Goal: Navigation & Orientation: Find specific page/section

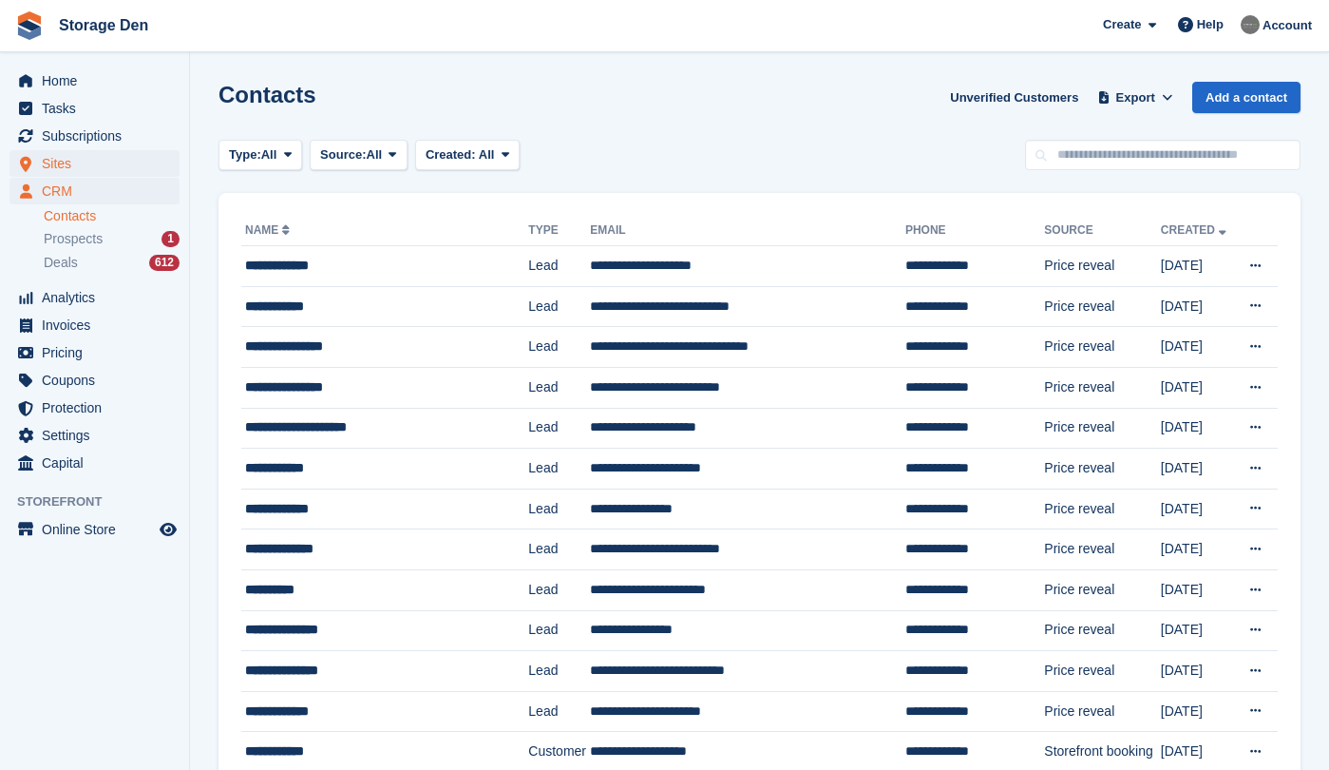
click at [88, 162] on span "Sites" at bounding box center [99, 163] width 114 height 27
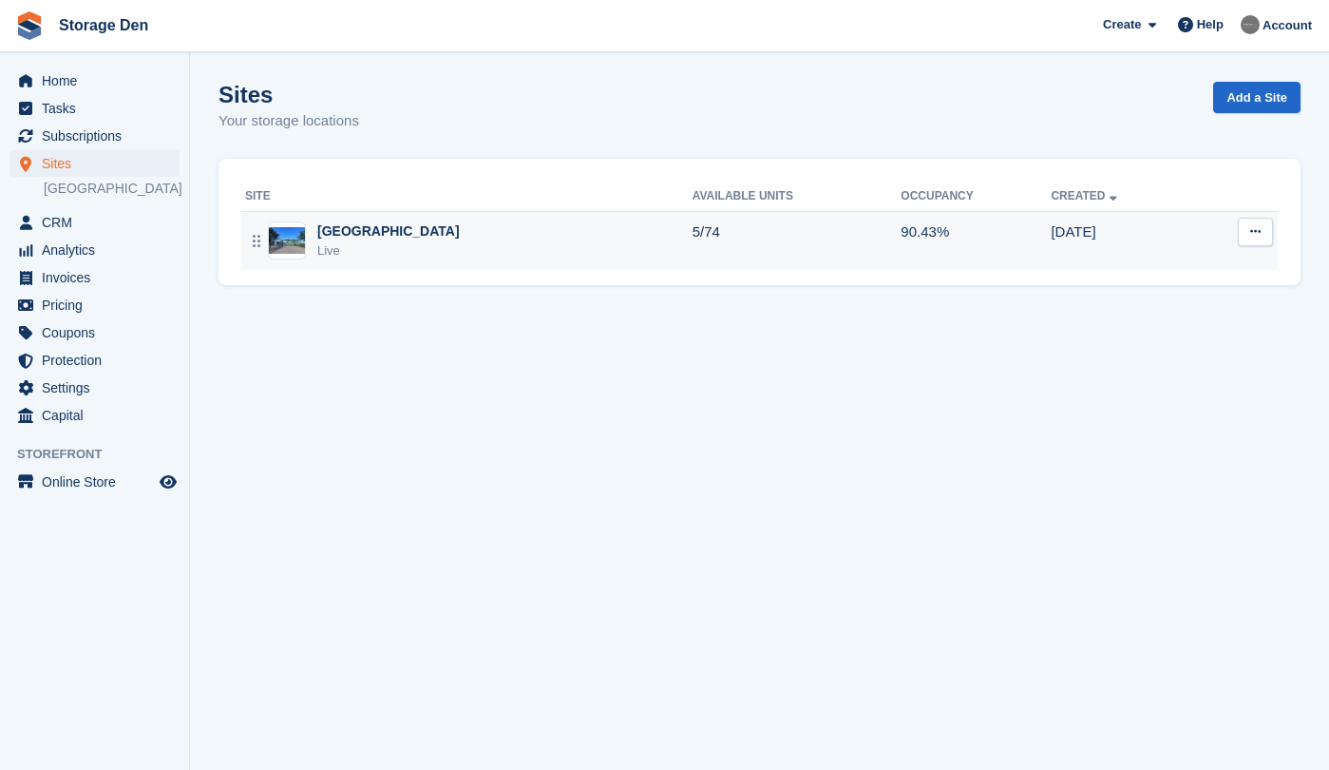
click at [429, 232] on div "Aberdeen Live" at bounding box center [468, 240] width 447 height 39
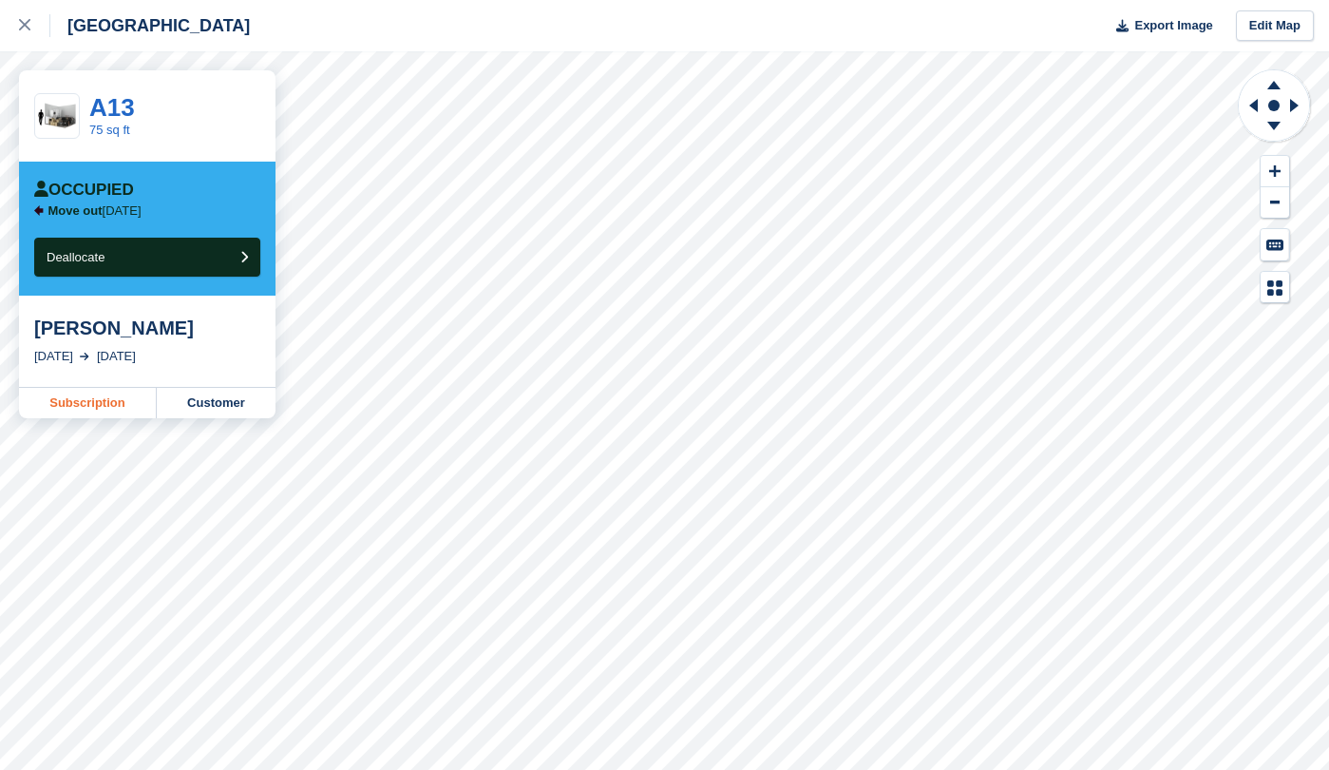
click at [126, 407] on link "Subscription" at bounding box center [88, 403] width 138 height 30
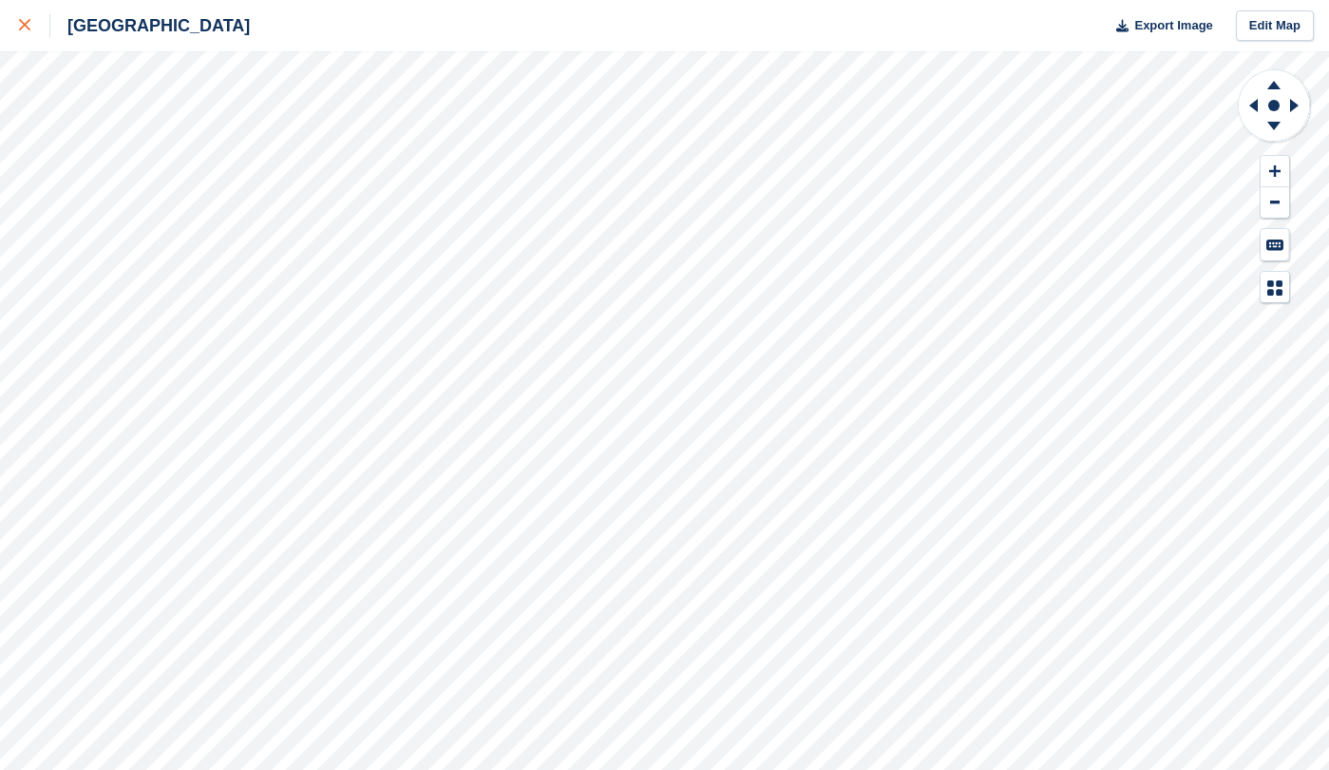
click at [35, 19] on div at bounding box center [34, 25] width 31 height 23
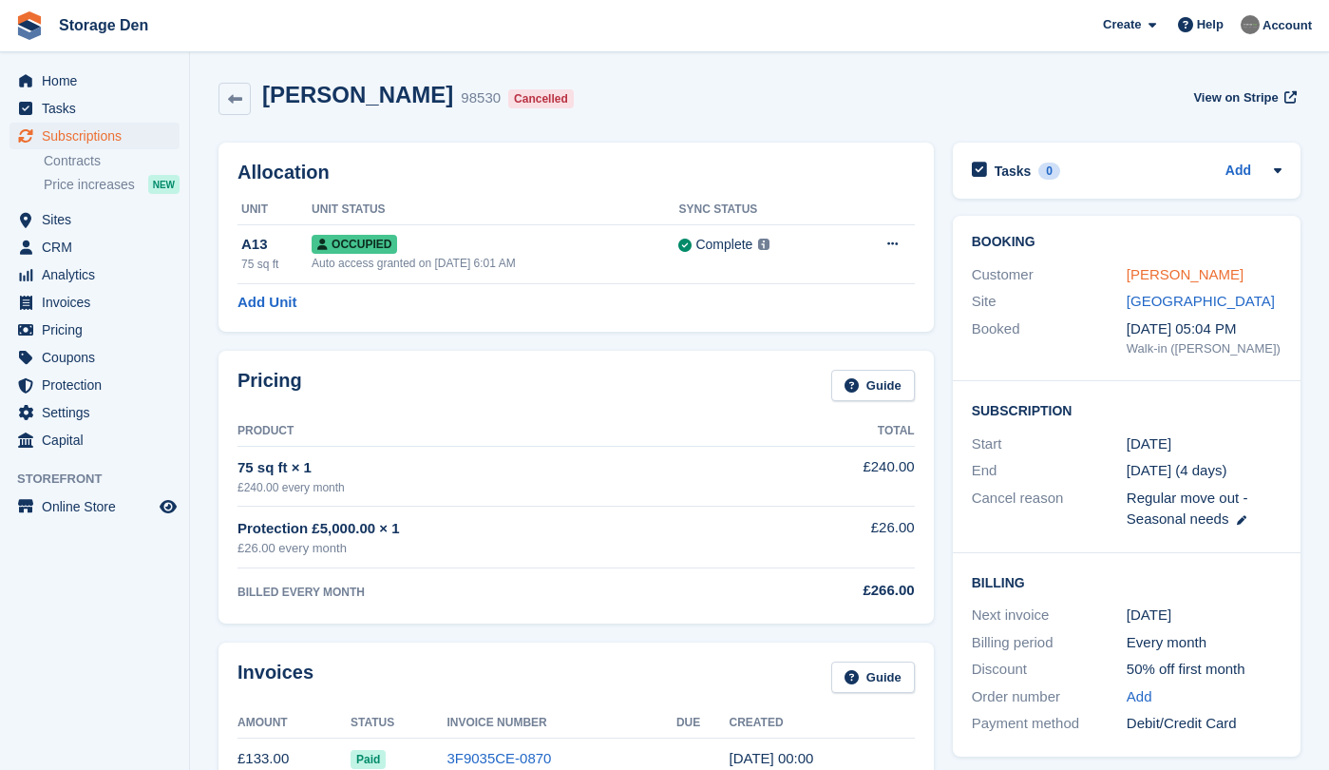
click at [1176, 276] on link "Katy Gaw" at bounding box center [1185, 274] width 117 height 16
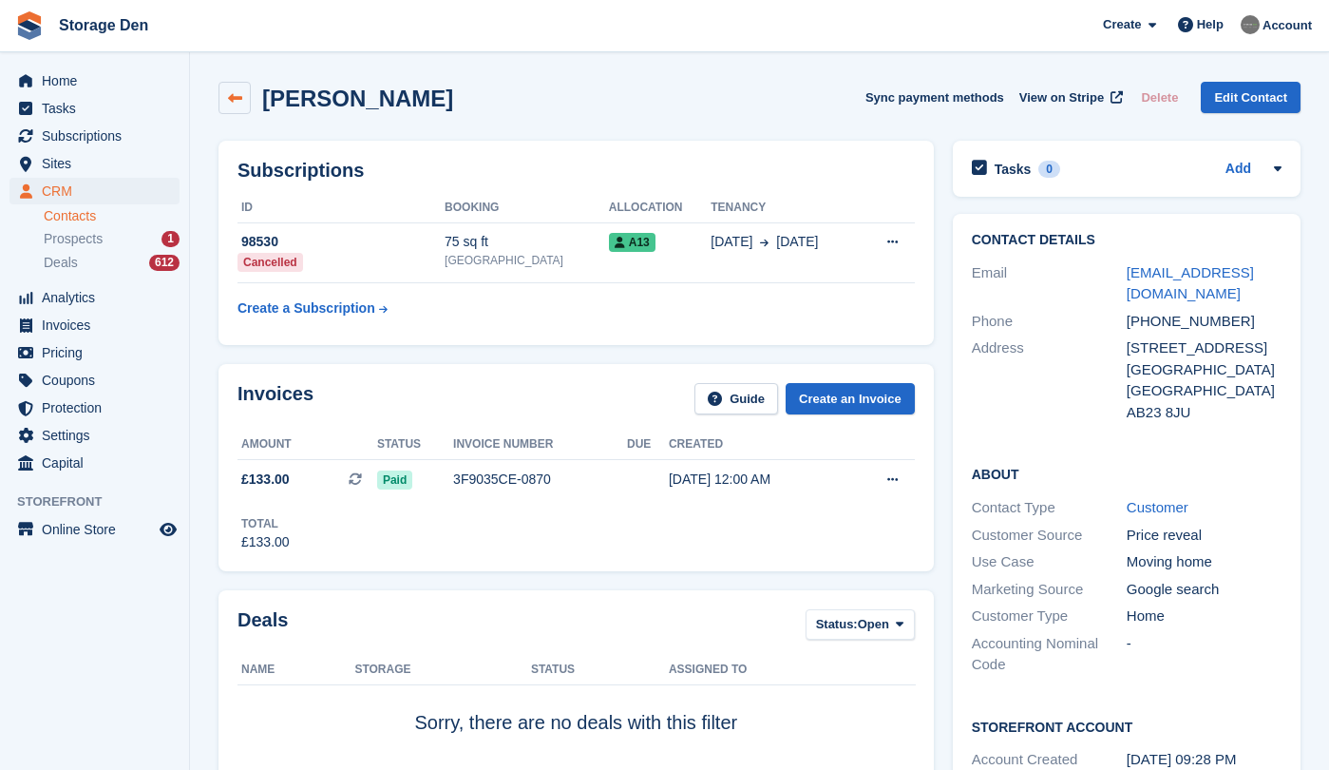
click at [236, 91] on icon at bounding box center [235, 98] width 14 height 14
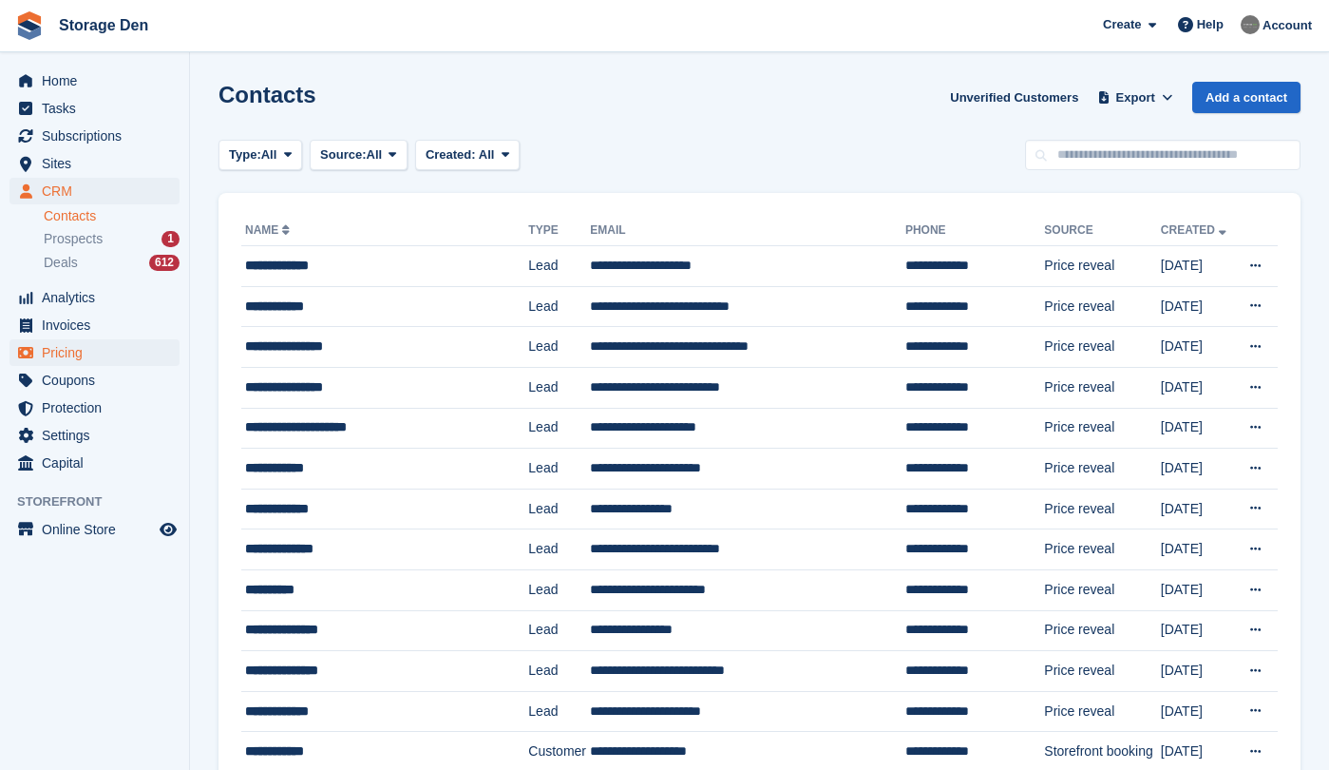
click at [109, 352] on span "Pricing" at bounding box center [99, 352] width 114 height 27
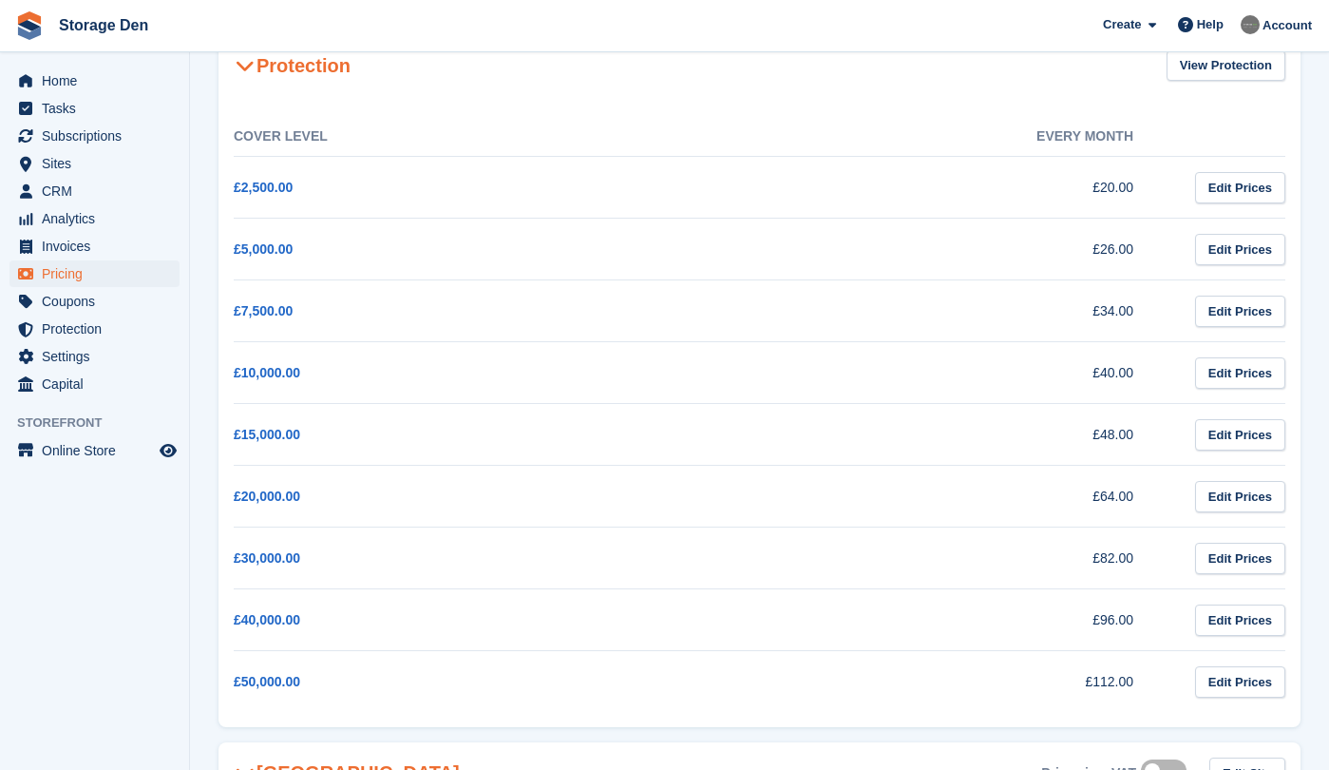
scroll to position [154, 0]
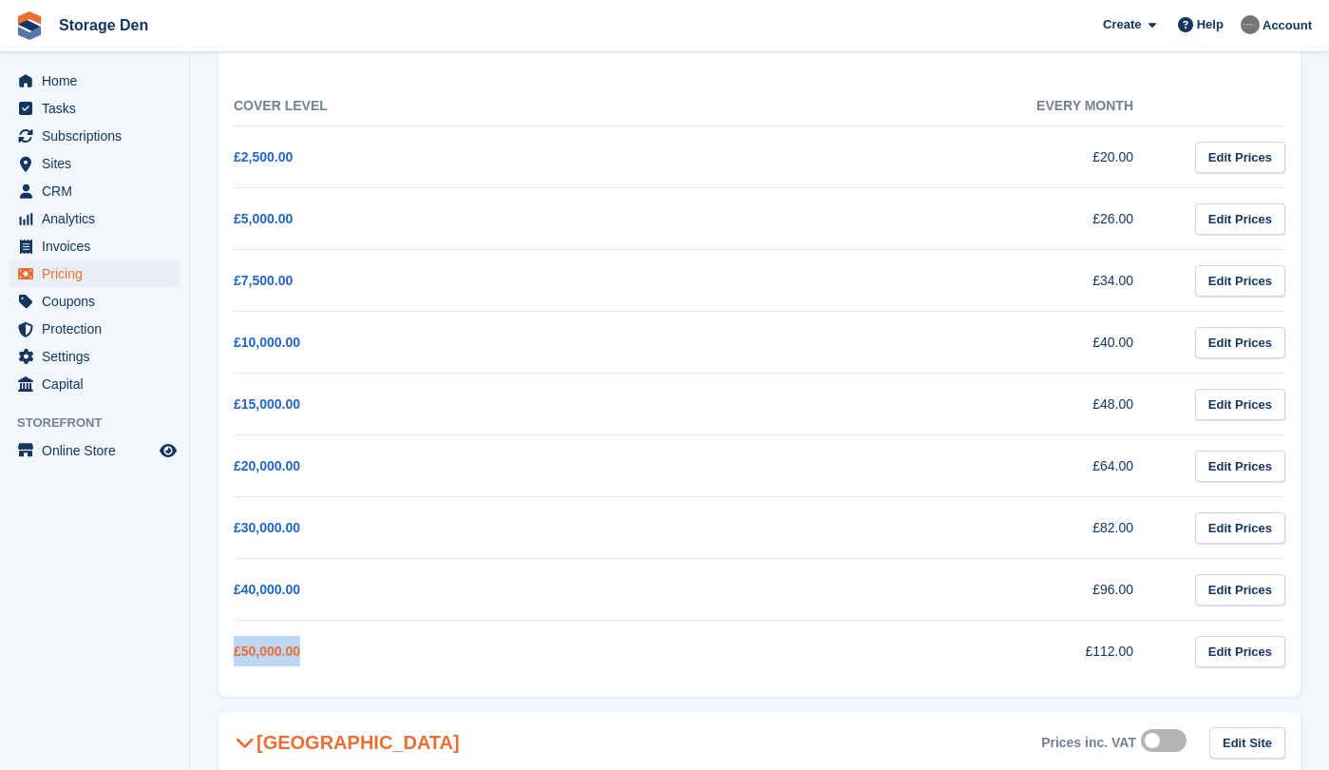
drag, startPoint x: 333, startPoint y: 649, endPoint x: 234, endPoint y: 649, distance: 98.8
click at [234, 649] on td "£50,000.00" at bounding box center [468, 651] width 469 height 62
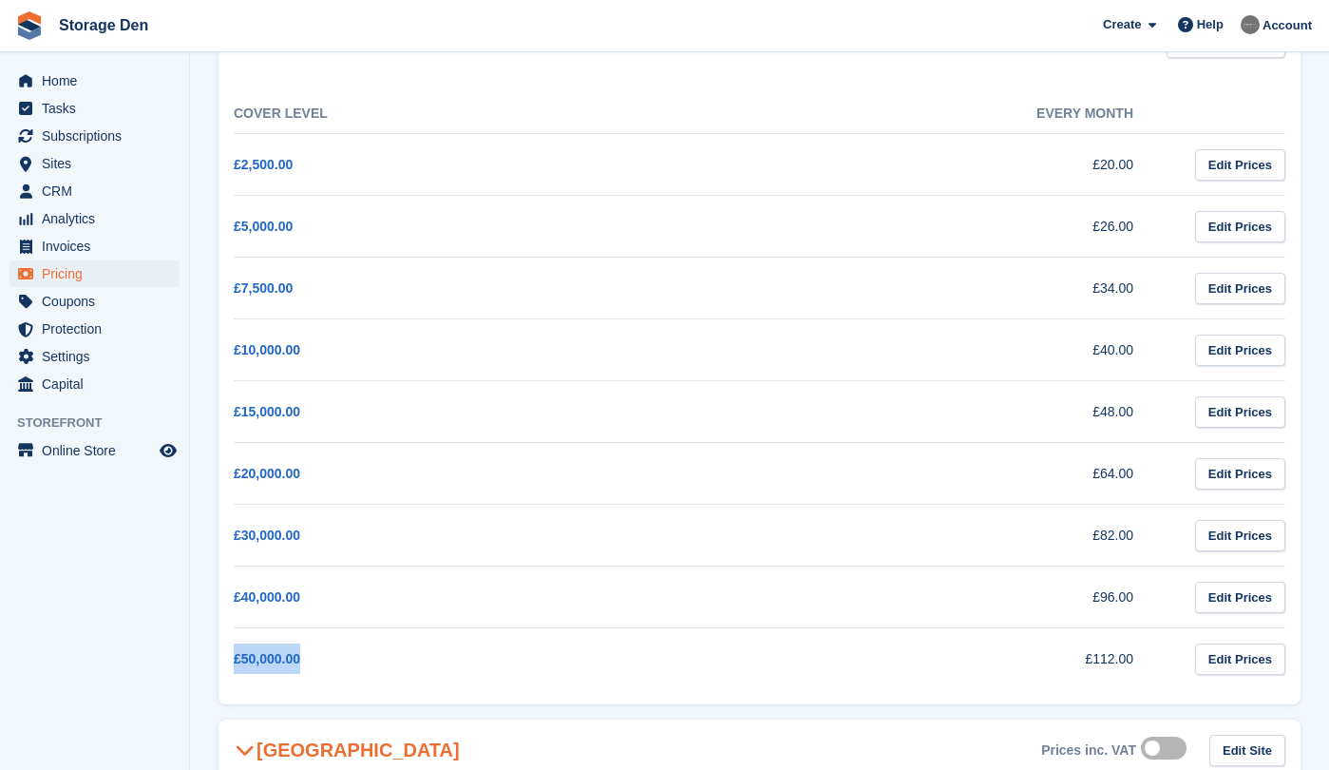
scroll to position [71, 0]
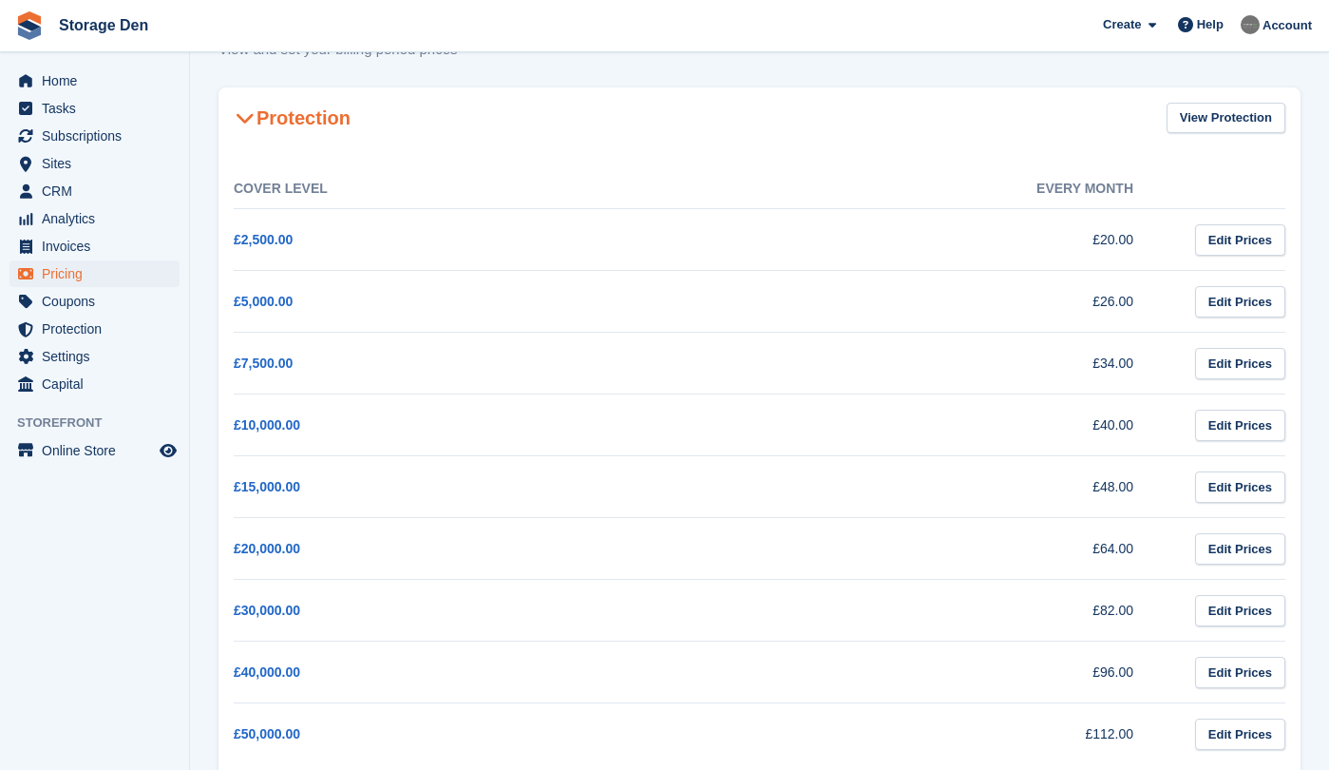
click at [194, 396] on section "Pricing View and set your billing period prices Edit Billing Periods Protection…" at bounding box center [759, 760] width 1139 height 1663
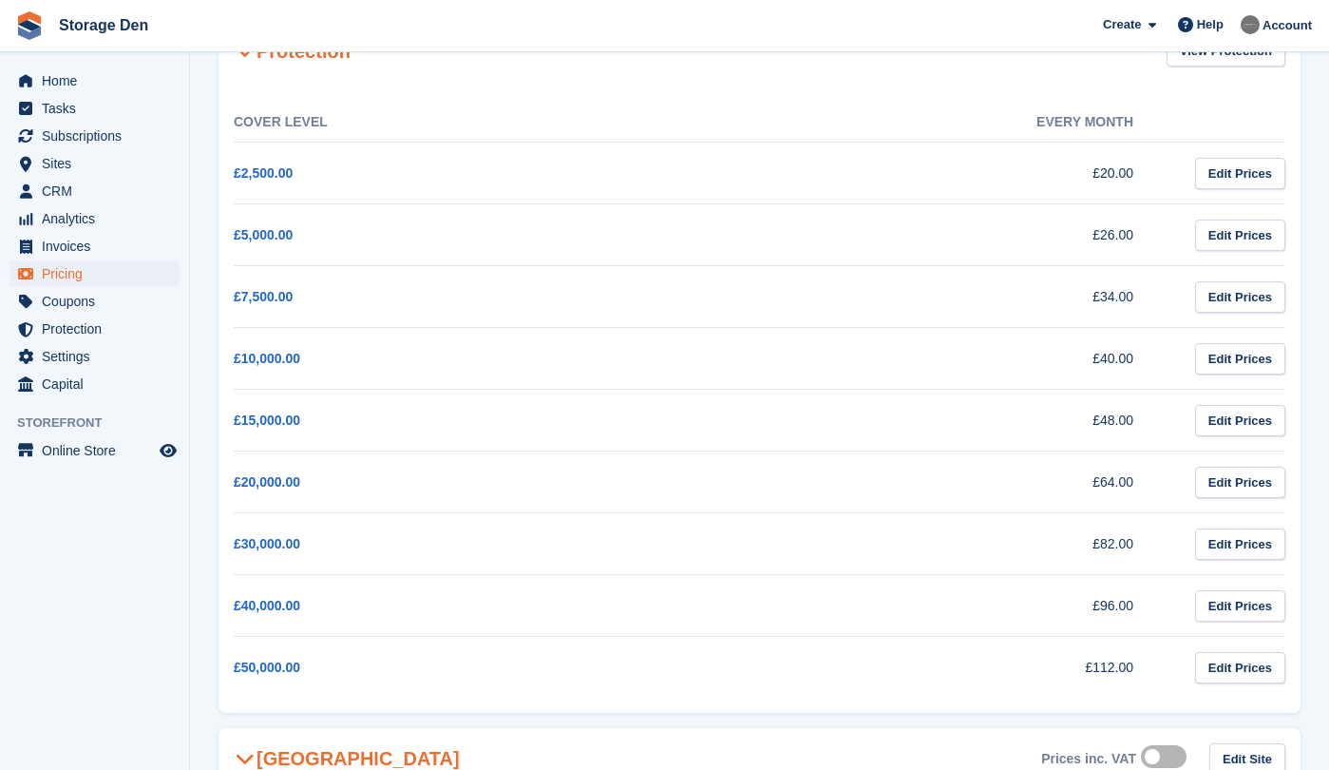
scroll to position [174, 0]
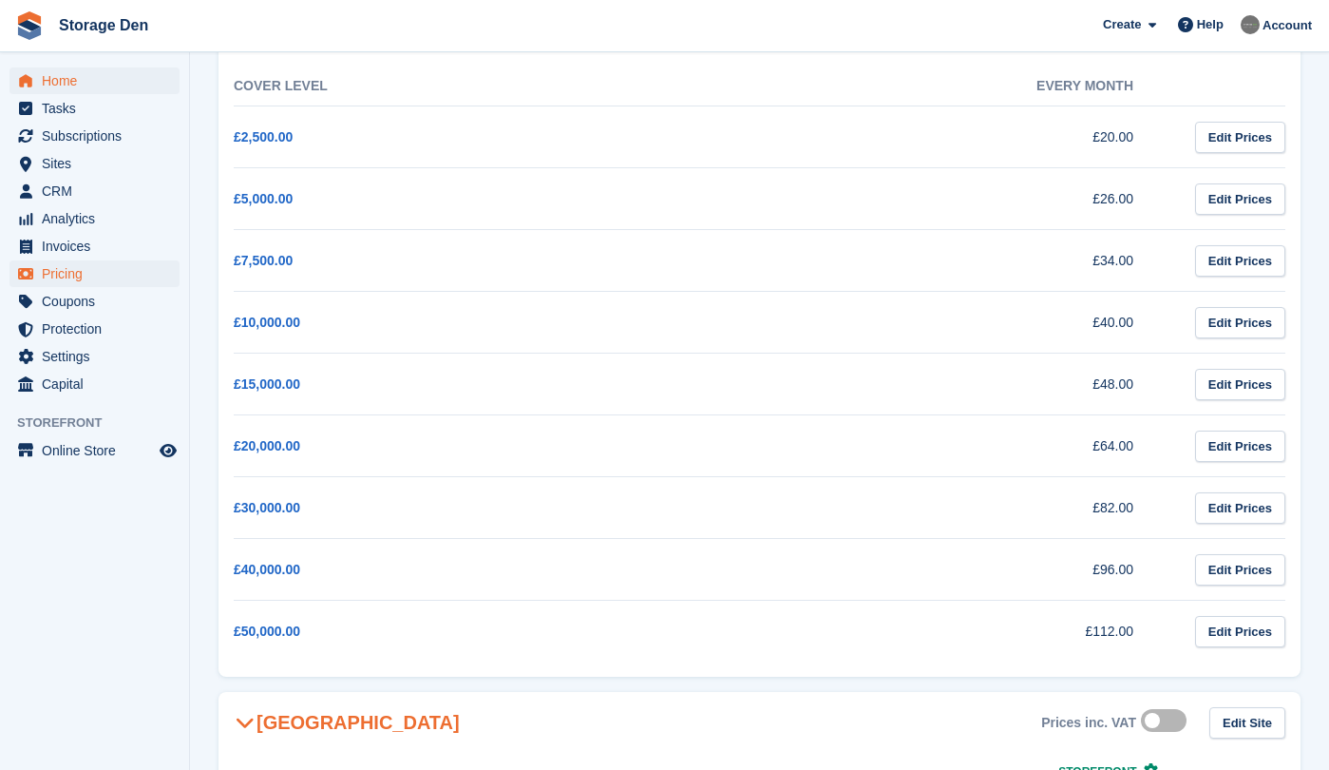
click at [96, 86] on span "Home" at bounding box center [99, 80] width 114 height 27
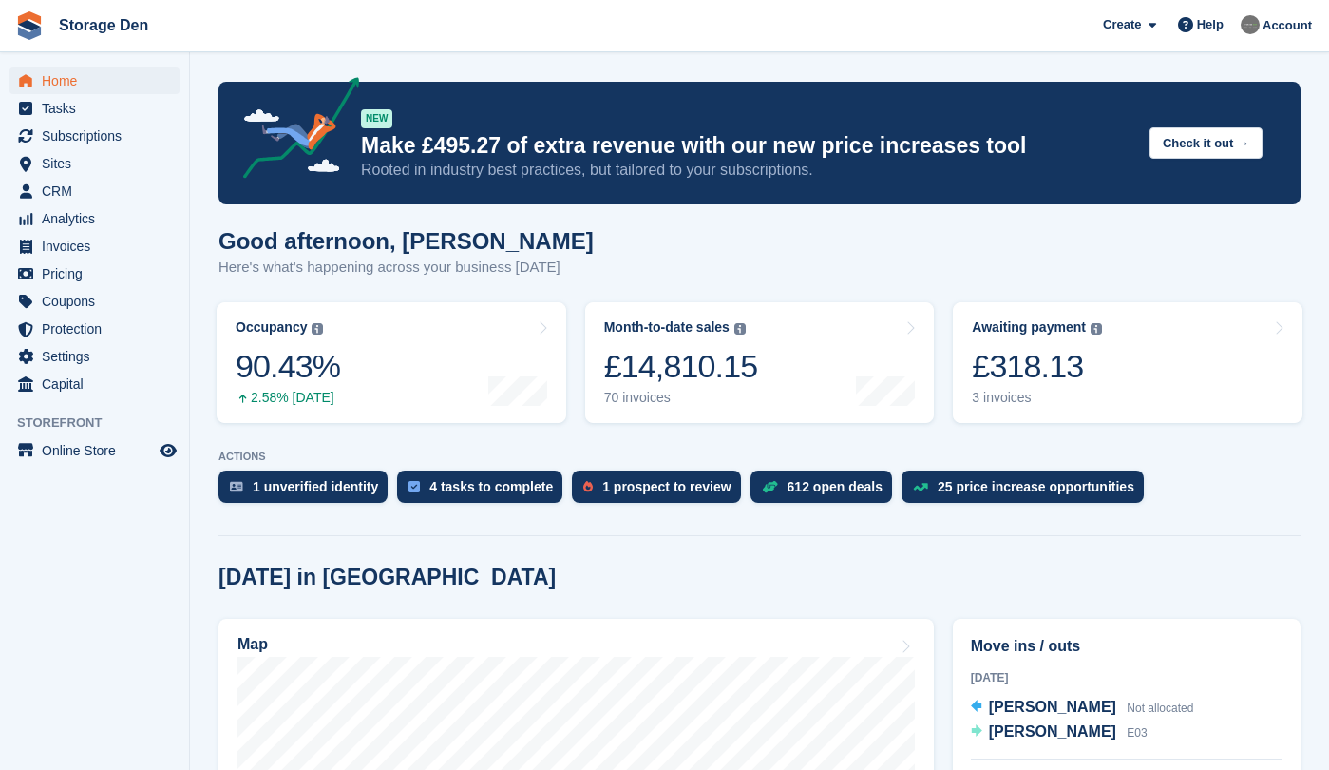
scroll to position [328, 0]
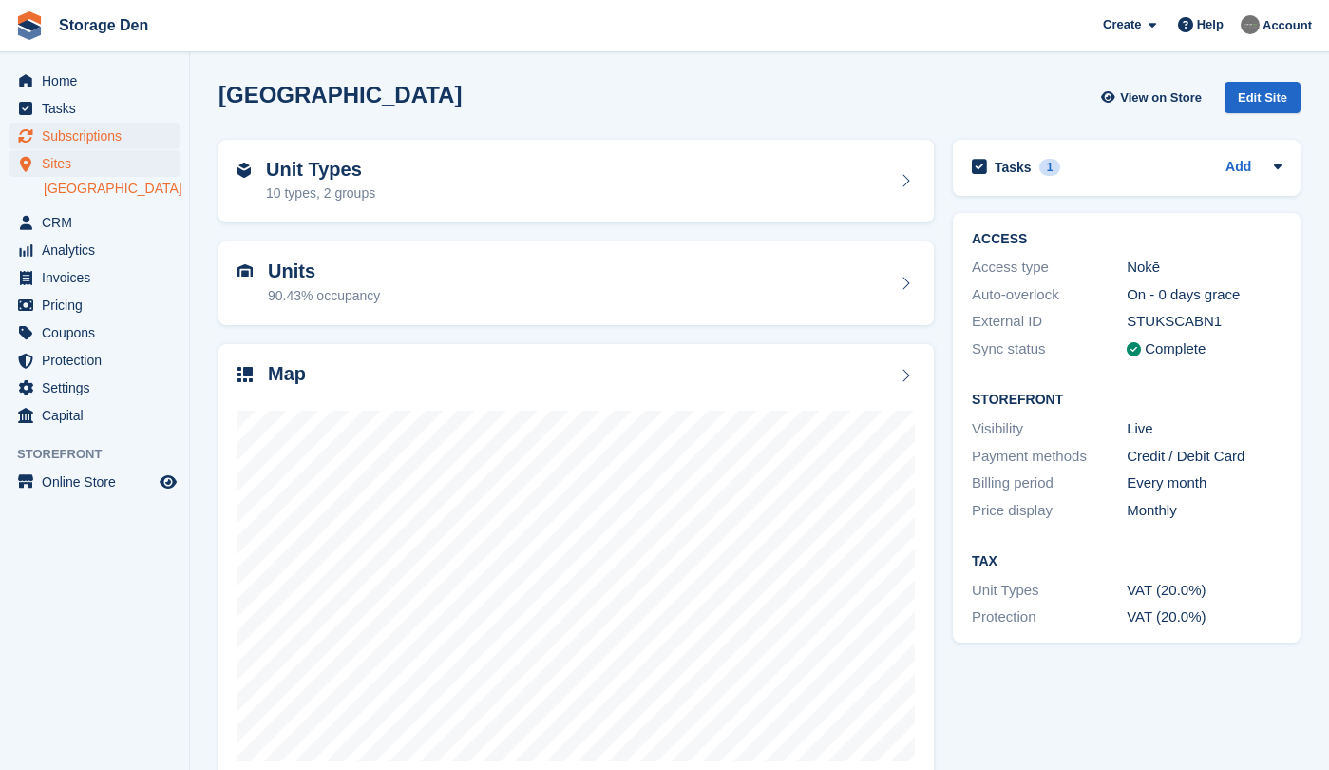
click at [125, 140] on span "Subscriptions" at bounding box center [99, 136] width 114 height 27
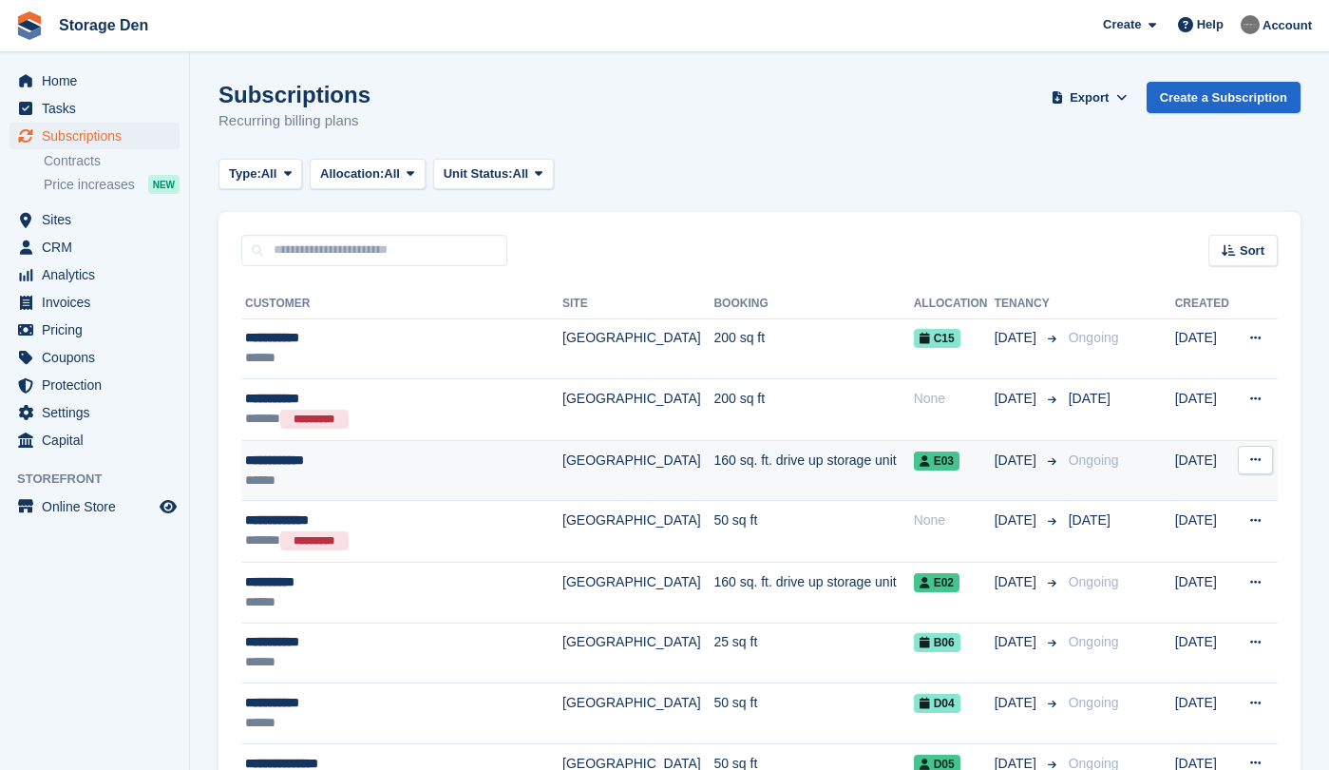
click at [403, 462] on div "**********" at bounding box center [390, 460] width 290 height 20
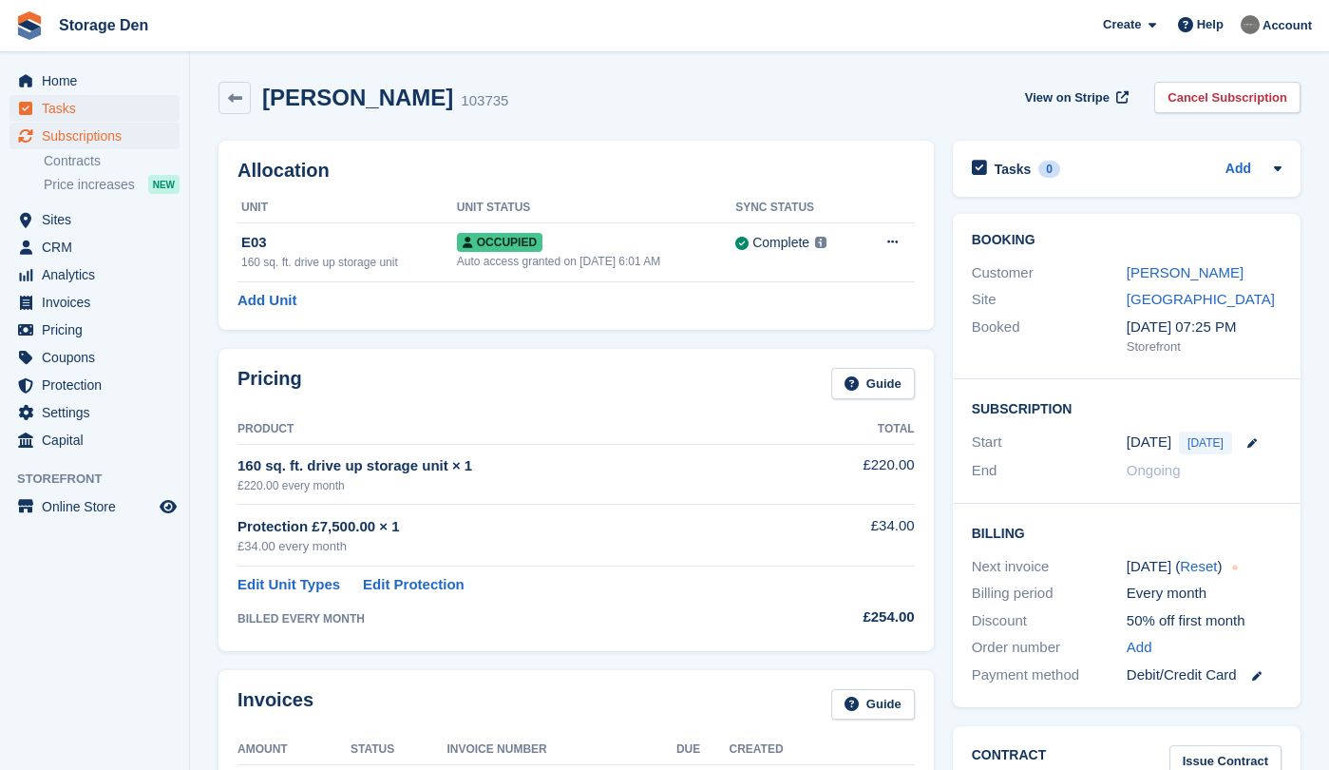
click at [55, 95] on span "Tasks" at bounding box center [99, 108] width 114 height 27
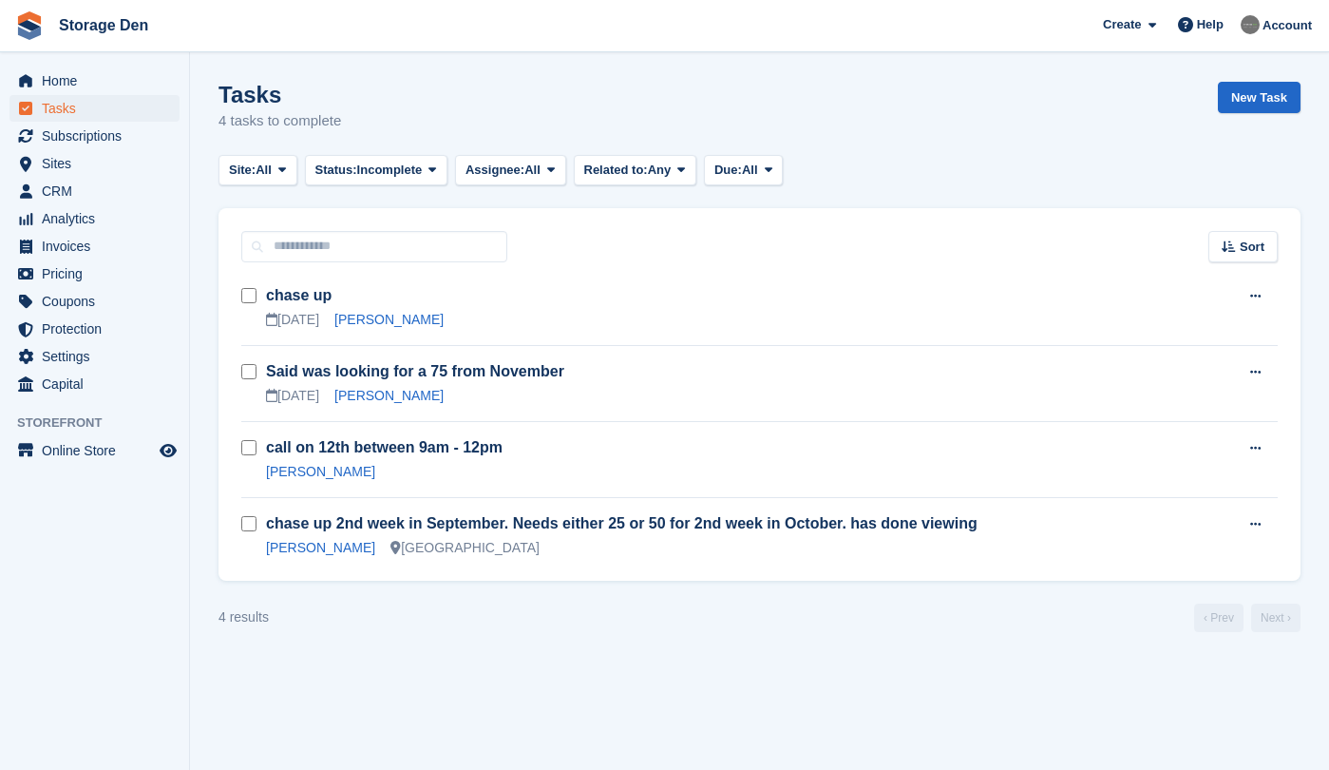
click at [69, 81] on span "Home" at bounding box center [99, 80] width 114 height 27
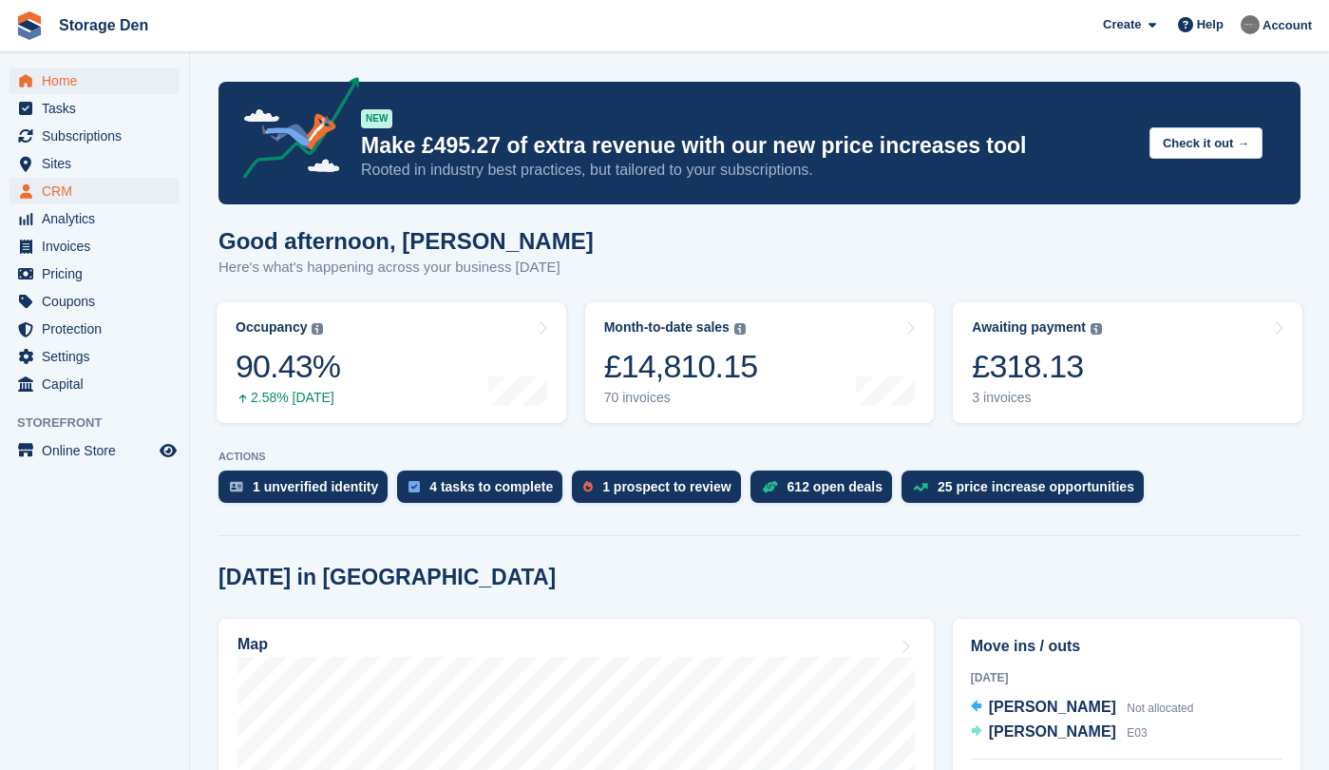
click at [86, 186] on span "CRM" at bounding box center [99, 191] width 114 height 27
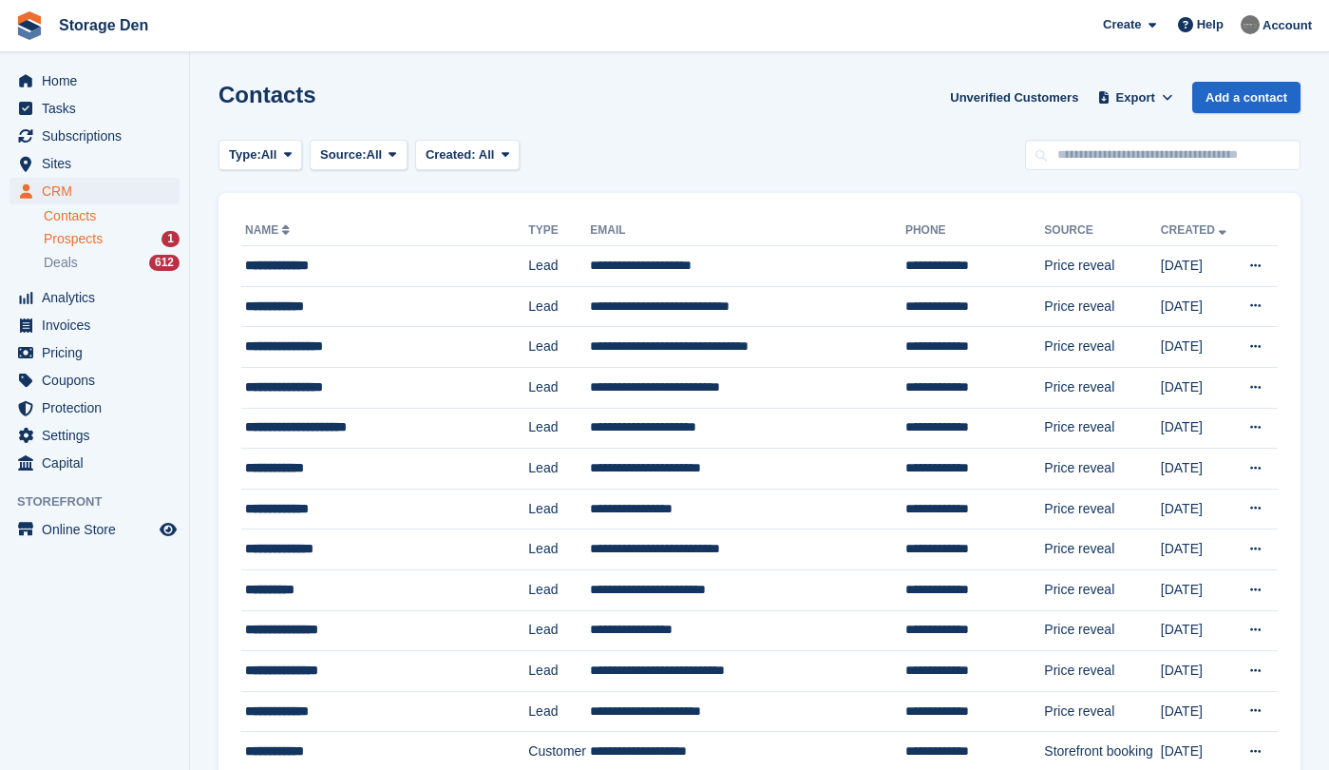
click at [99, 238] on span "Prospects" at bounding box center [73, 239] width 59 height 18
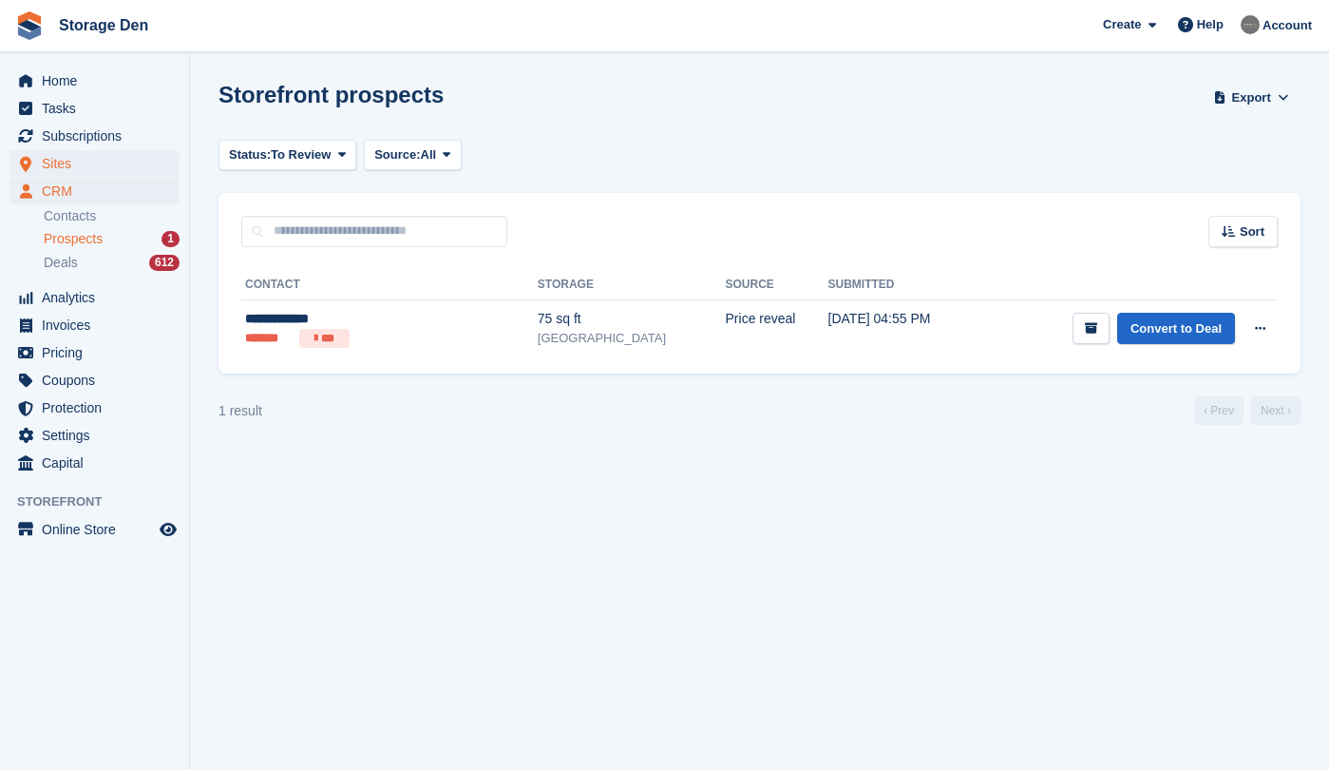
click at [105, 159] on span "Sites" at bounding box center [99, 163] width 114 height 27
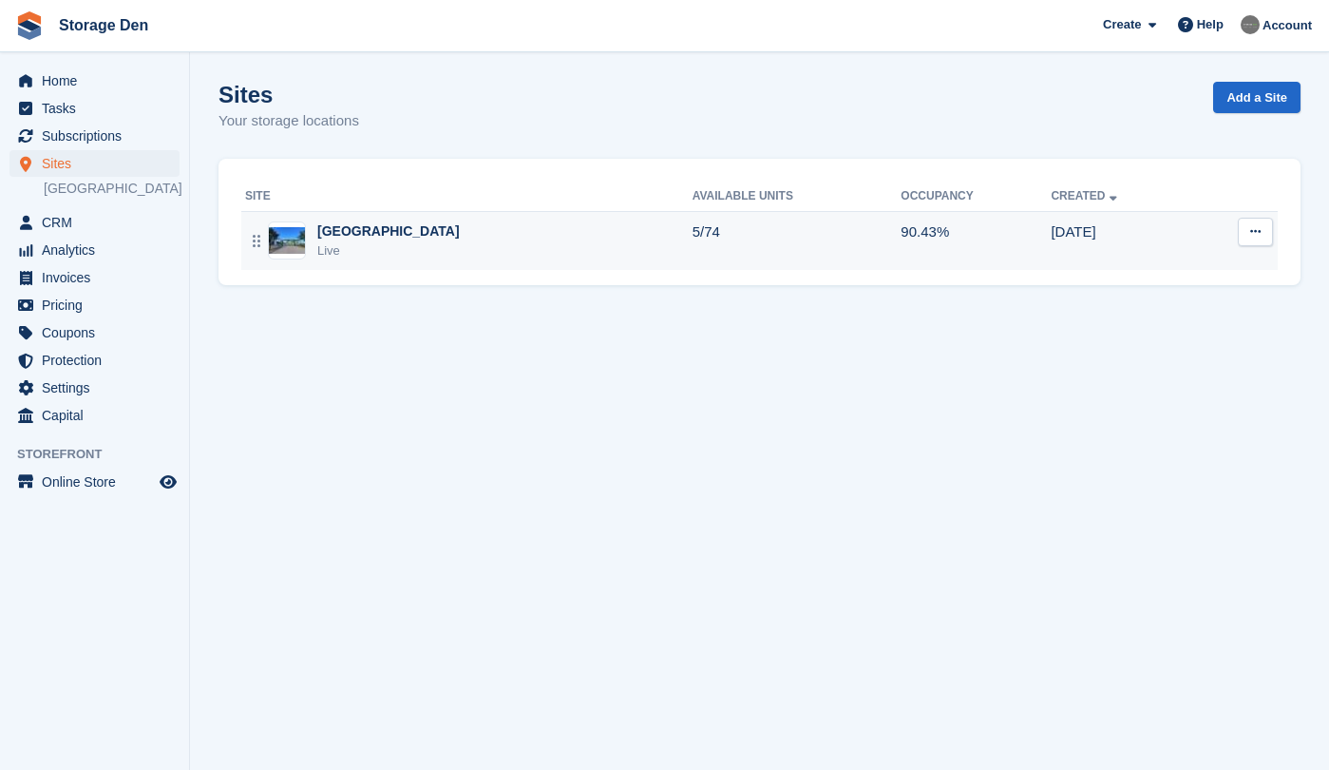
click at [390, 236] on div "Aberdeen Live" at bounding box center [468, 240] width 447 height 39
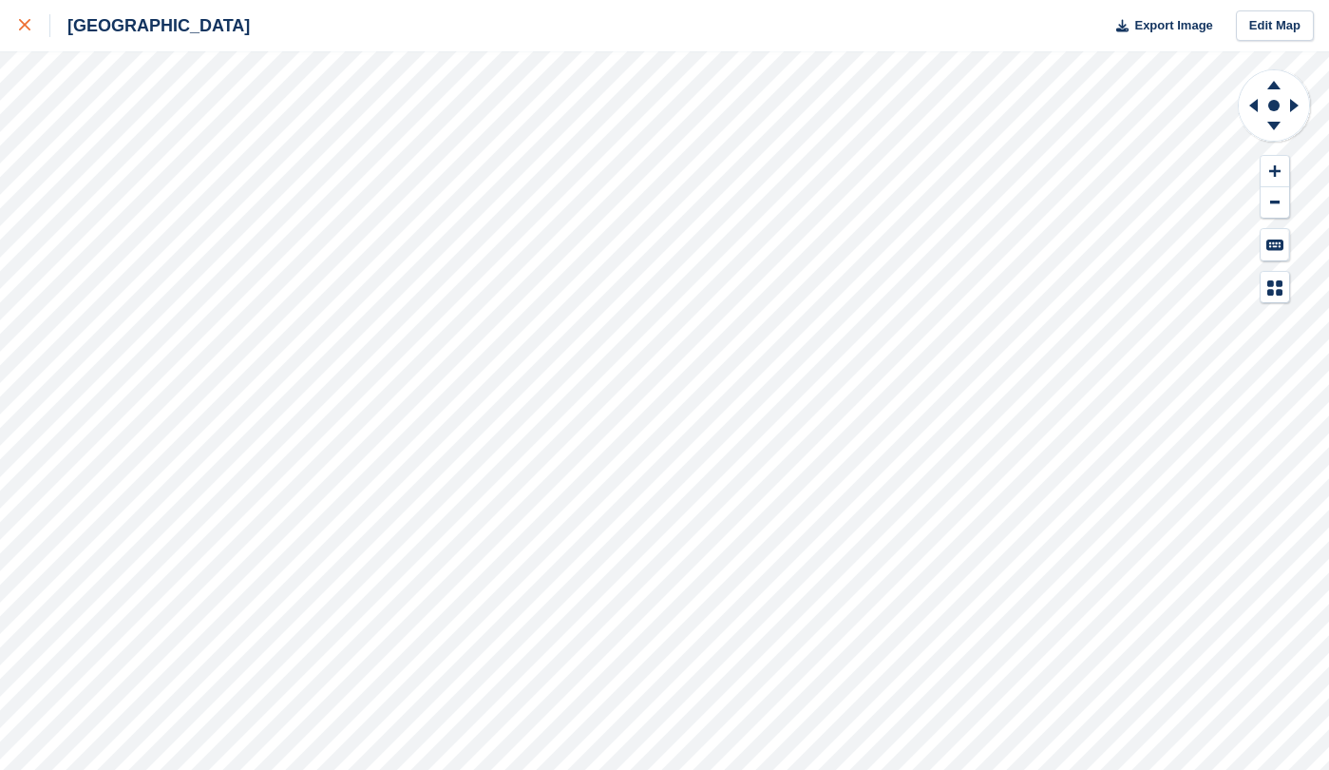
click at [23, 29] on icon at bounding box center [24, 24] width 11 height 11
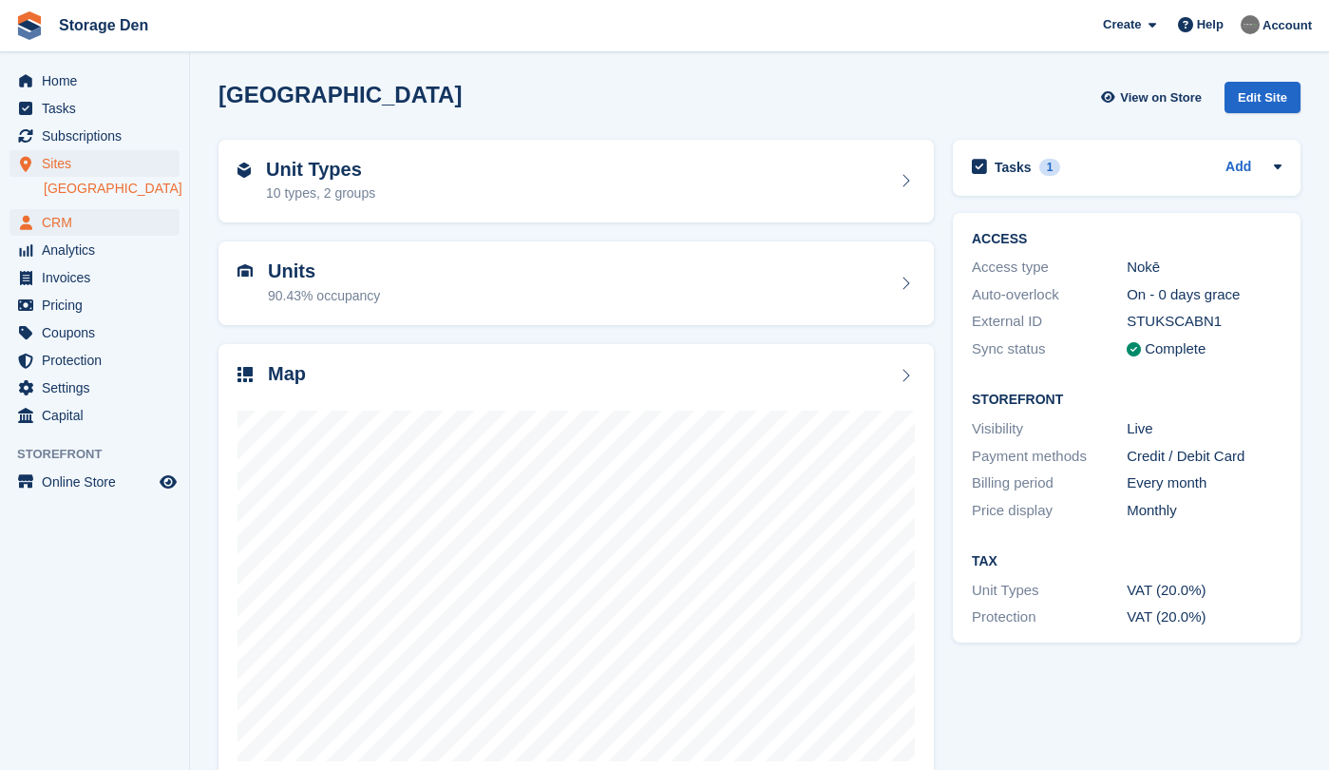
click at [46, 221] on span "CRM" at bounding box center [99, 222] width 114 height 27
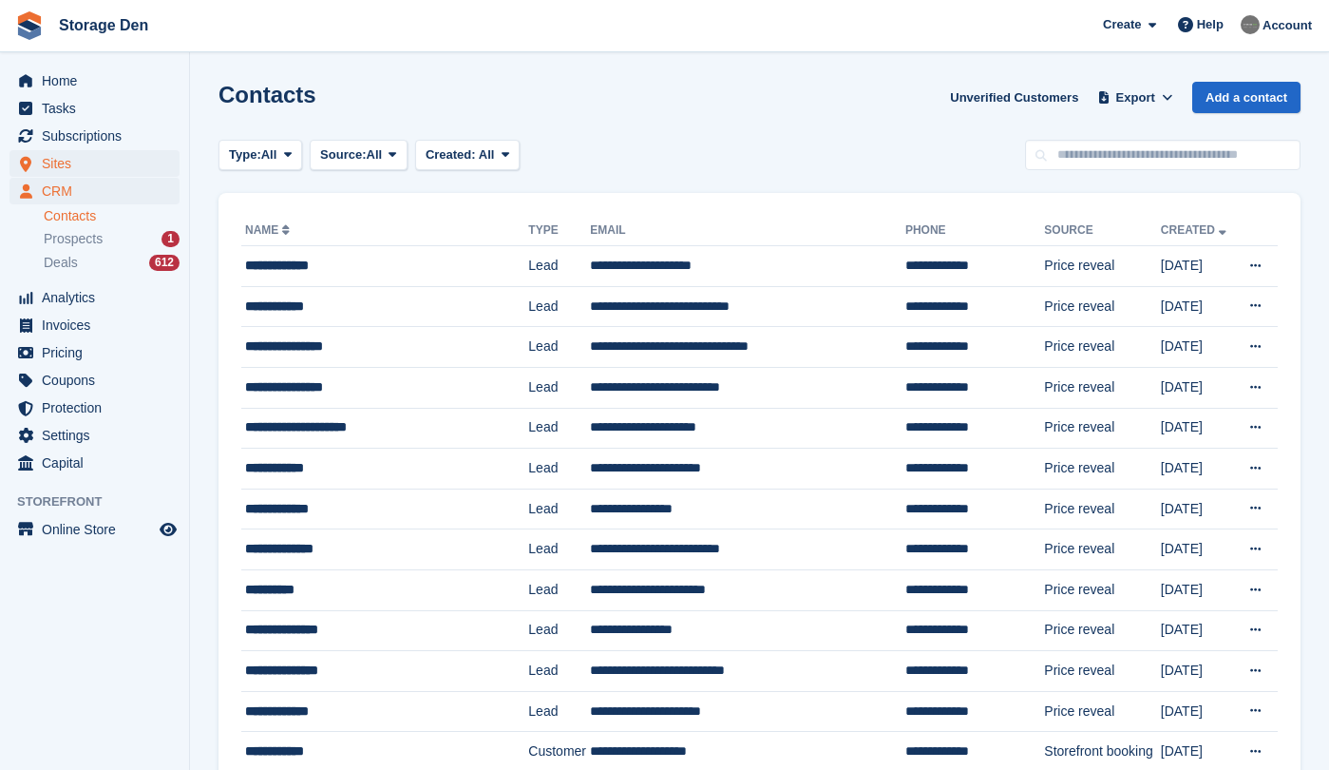
click at [89, 164] on span "Sites" at bounding box center [99, 163] width 114 height 27
